Goal: Find specific page/section: Find specific page/section

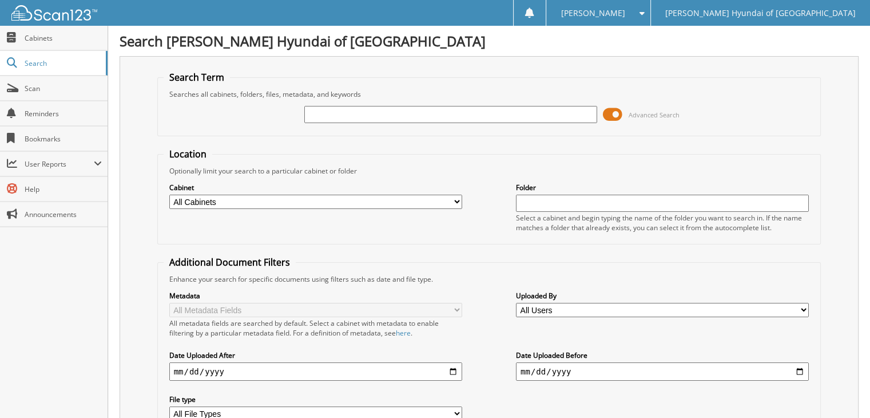
click at [332, 110] on input "text" at bounding box center [450, 114] width 293 height 17
type input "[PERSON_NAME]"
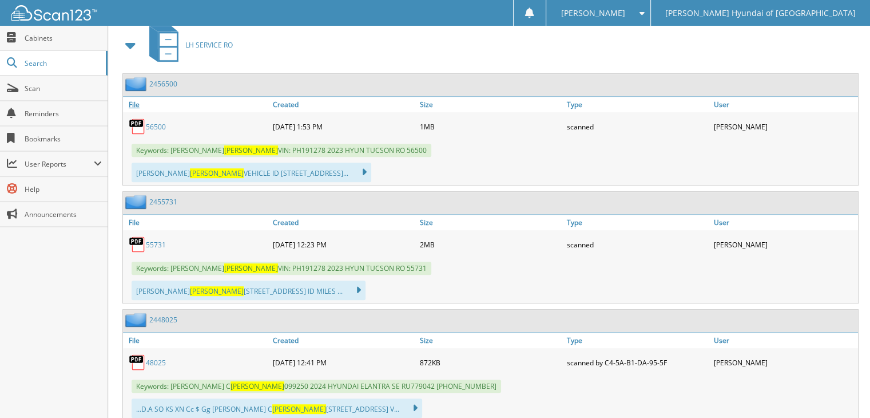
scroll to position [515, 0]
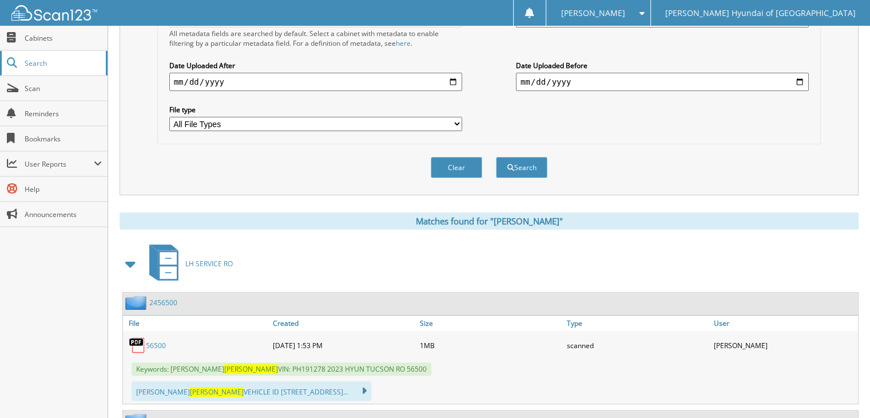
scroll to position [172, 0]
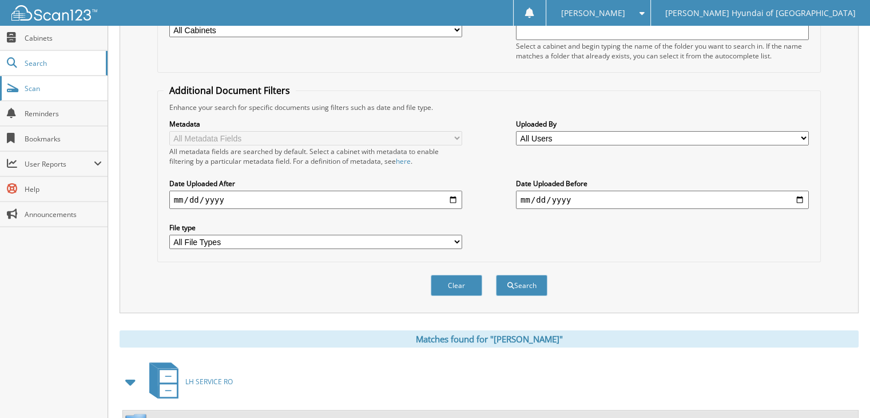
click at [25, 89] on span "Scan" at bounding box center [63, 89] width 77 height 10
